Goal: Find specific page/section: Find specific page/section

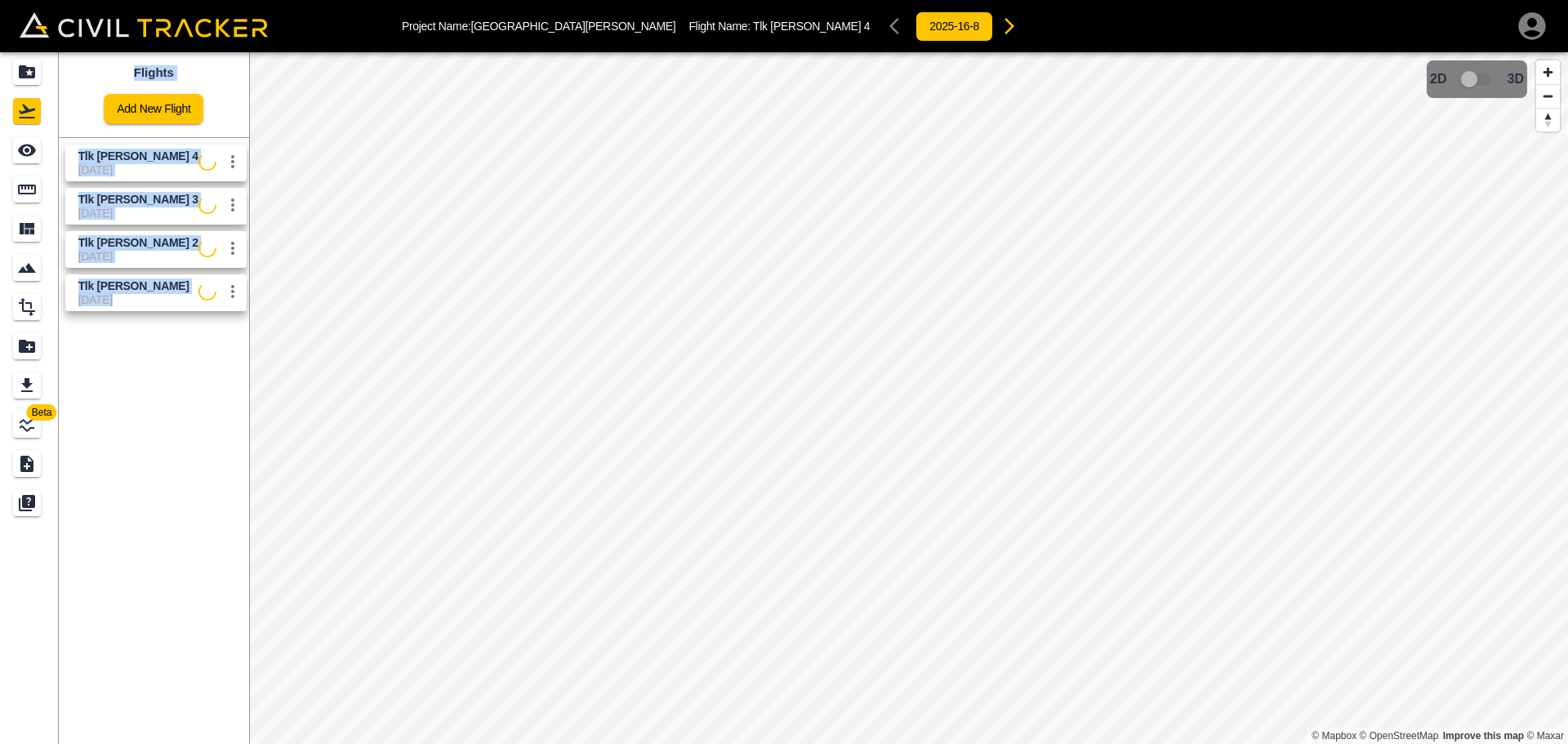
drag, startPoint x: 925, startPoint y: 756, endPoint x: 892, endPoint y: 12, distance: 744.7
click at [892, 12] on div "Project Name: [GEOGRAPHIC_DATA][PERSON_NAME] Flight Name: Tlk [PERSON_NAME] 4 2…" at bounding box center [784, 26] width 1568 height 52
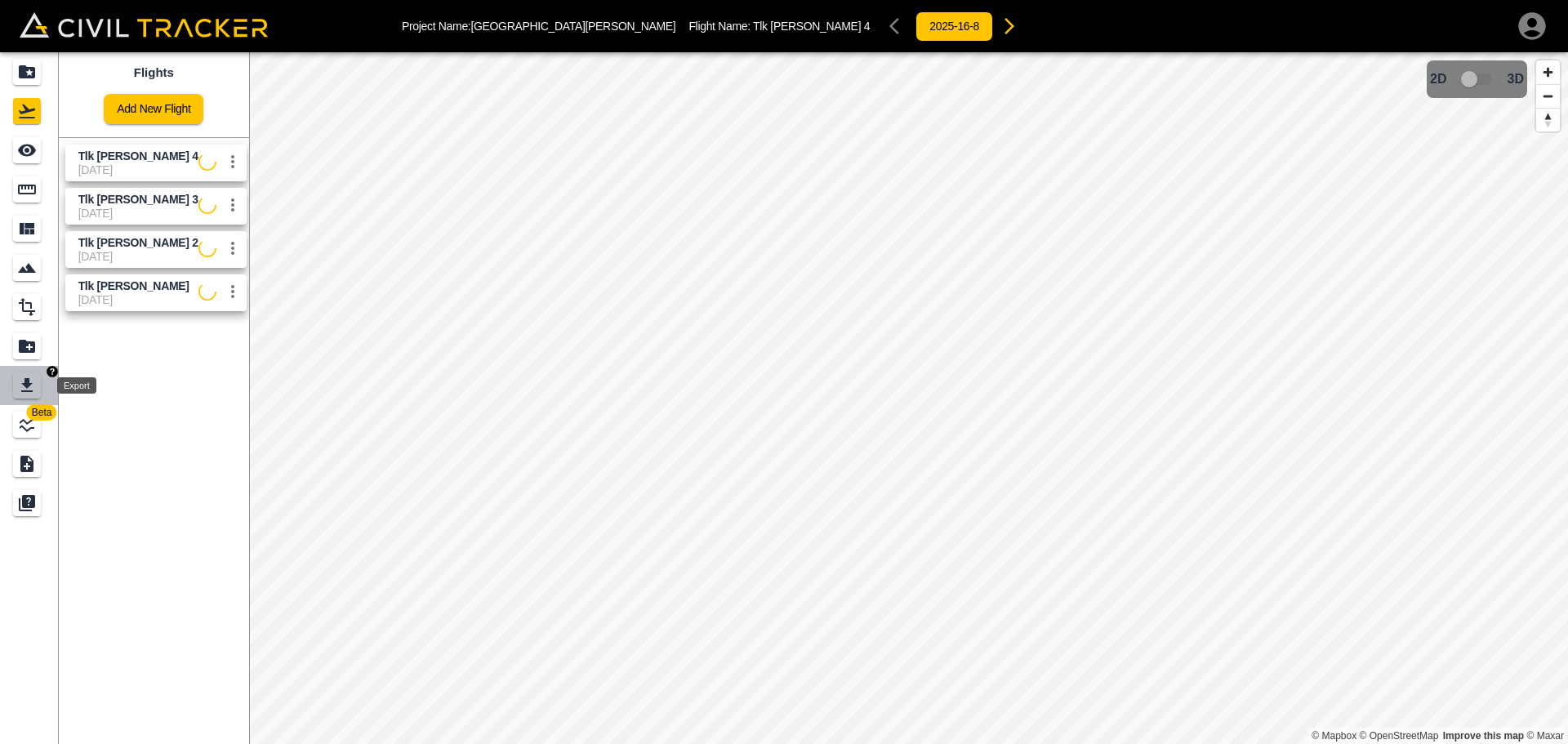
click at [26, 384] on icon "Export" at bounding box center [27, 385] width 12 height 14
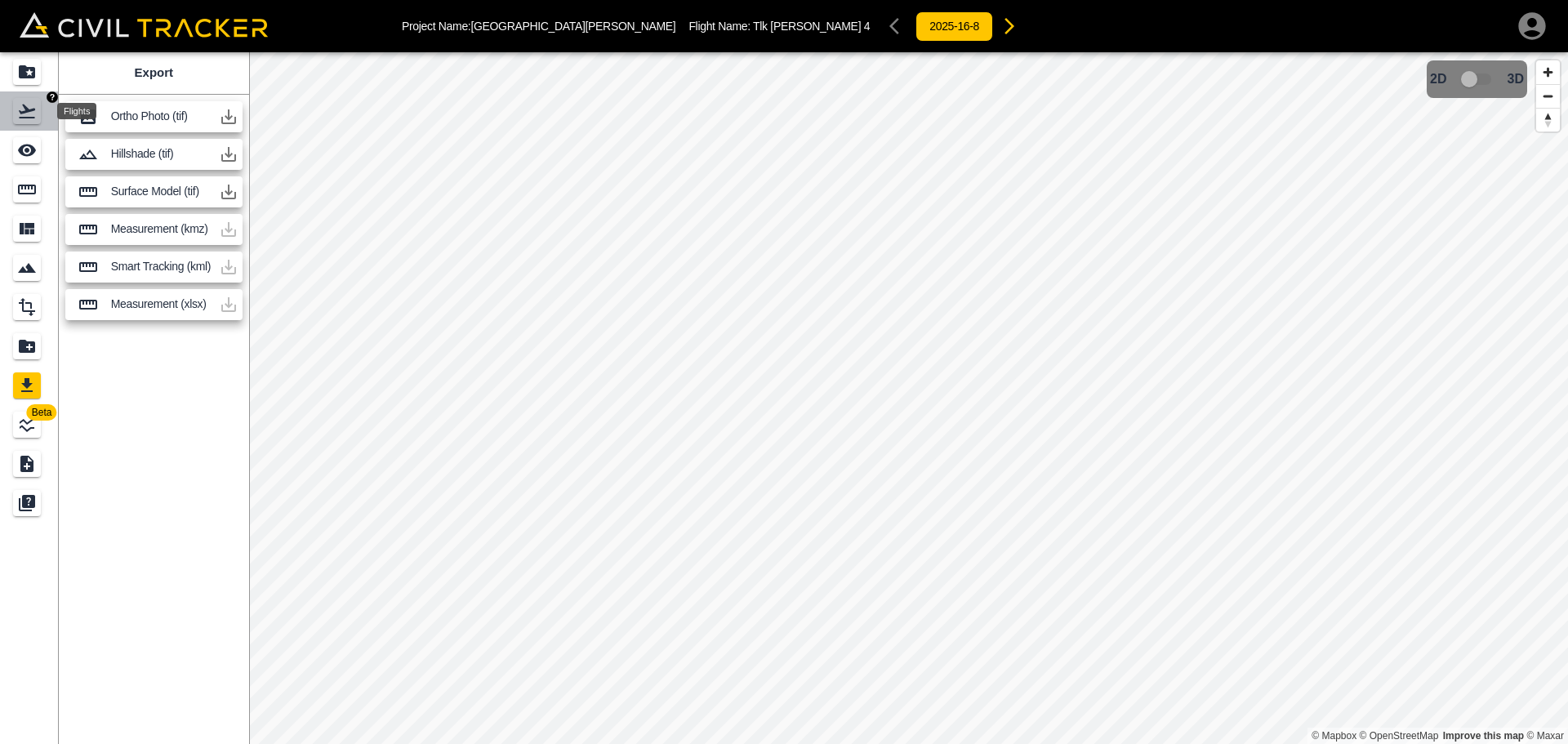
click at [31, 107] on icon "Flights" at bounding box center [27, 111] width 20 height 20
